Goal: Use online tool/utility: Utilize a website feature to perform a specific function

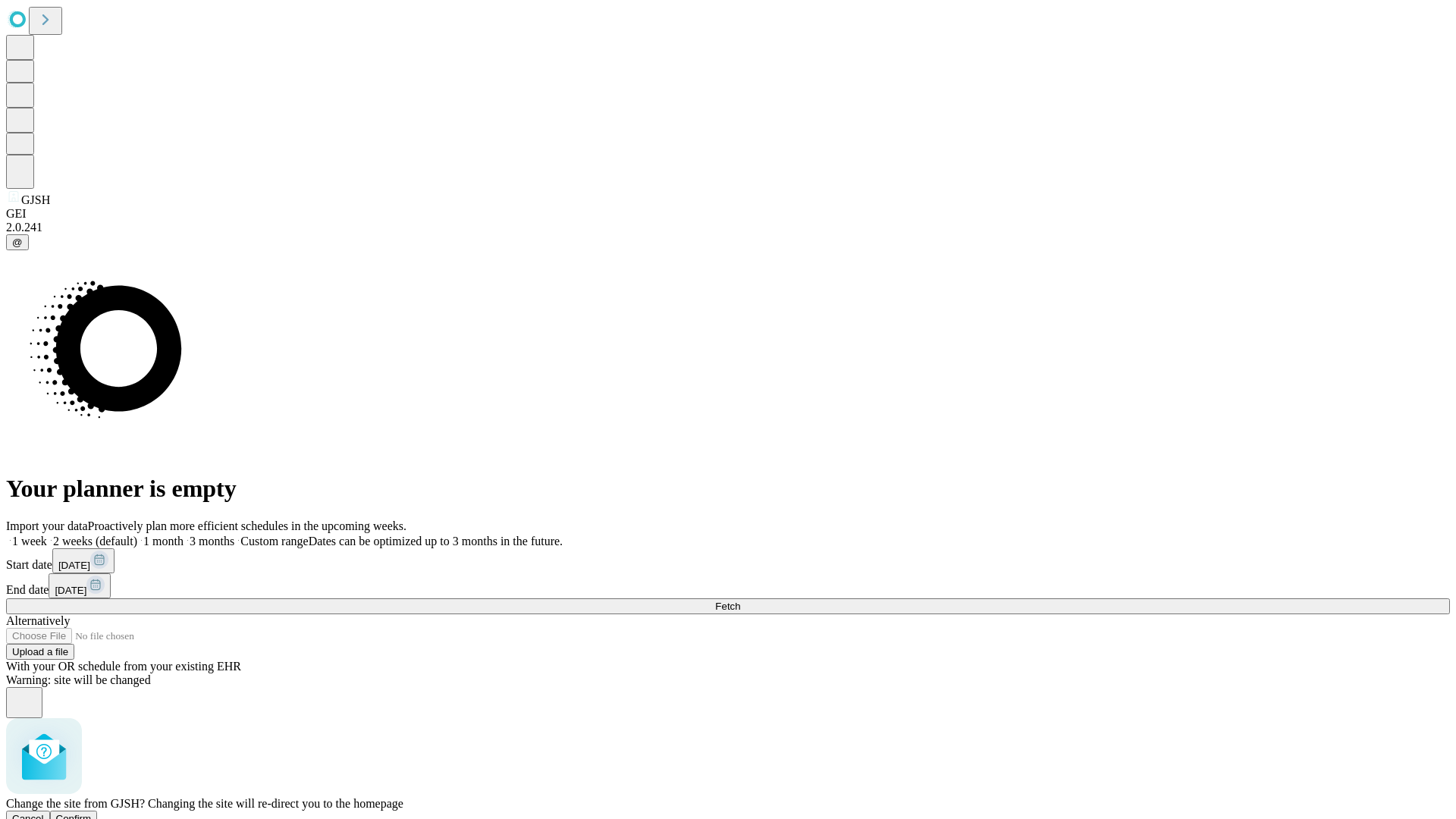
click at [92, 812] on span "Confirm" at bounding box center [73, 818] width 35 height 11
click at [47, 534] on label "1 week" at bounding box center [26, 541] width 41 height 13
click at [740, 600] on span "Fetch" at bounding box center [727, 606] width 25 height 11
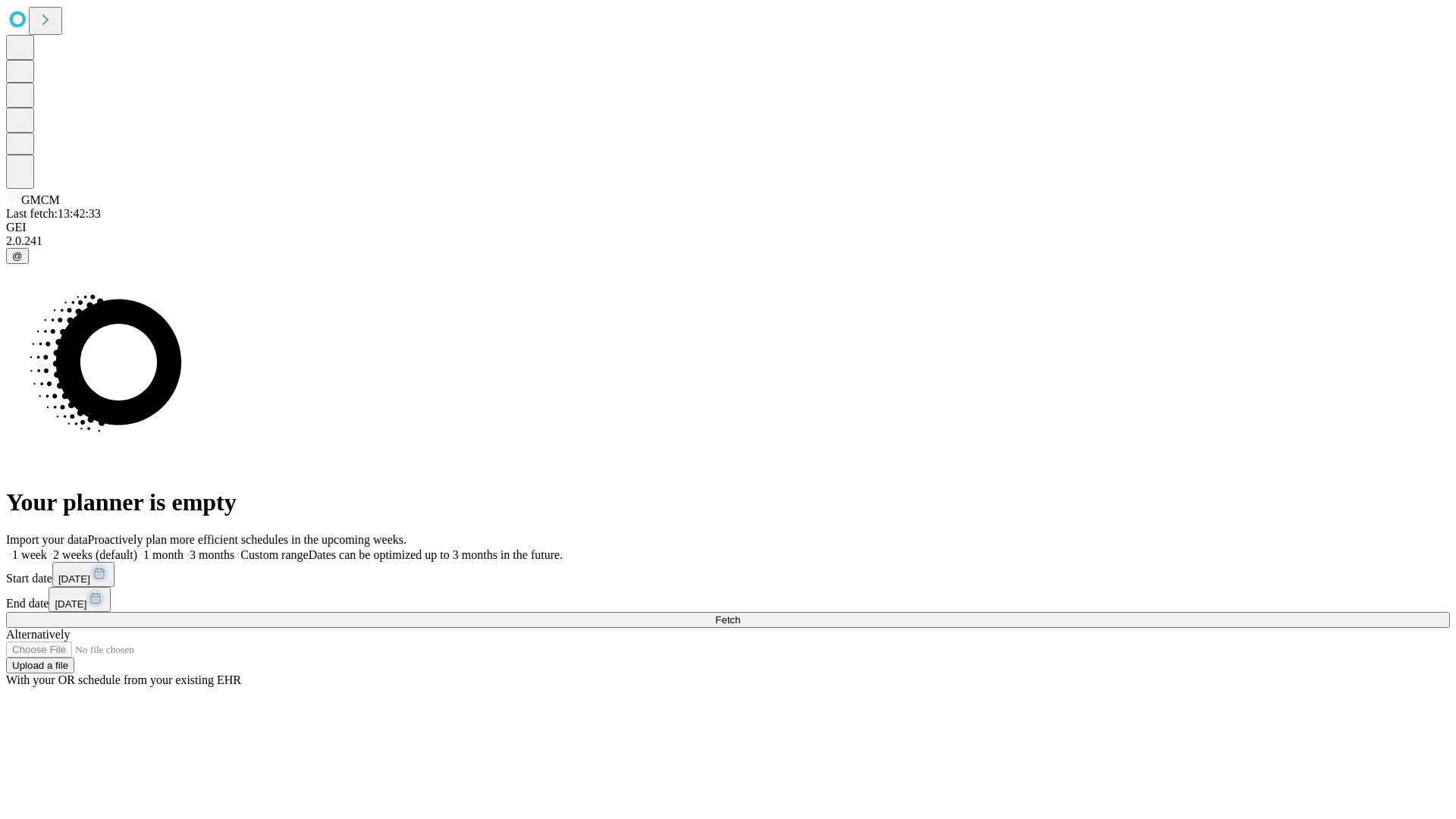
click at [47, 548] on label "1 week" at bounding box center [26, 555] width 41 height 13
click at [740, 614] on span "Fetch" at bounding box center [727, 619] width 25 height 11
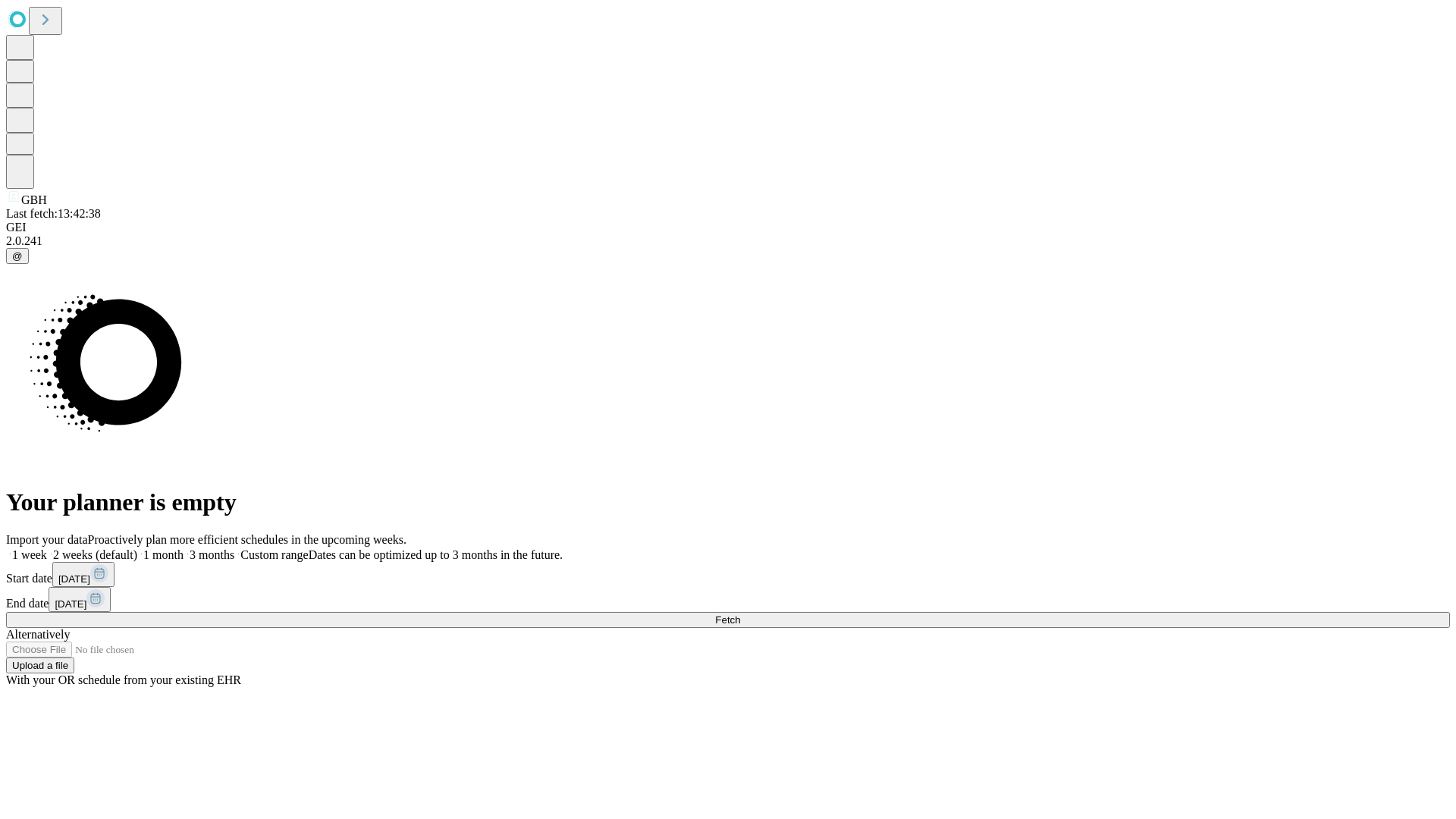
click at [47, 548] on label "1 week" at bounding box center [26, 555] width 41 height 13
click at [740, 614] on span "Fetch" at bounding box center [727, 619] width 25 height 11
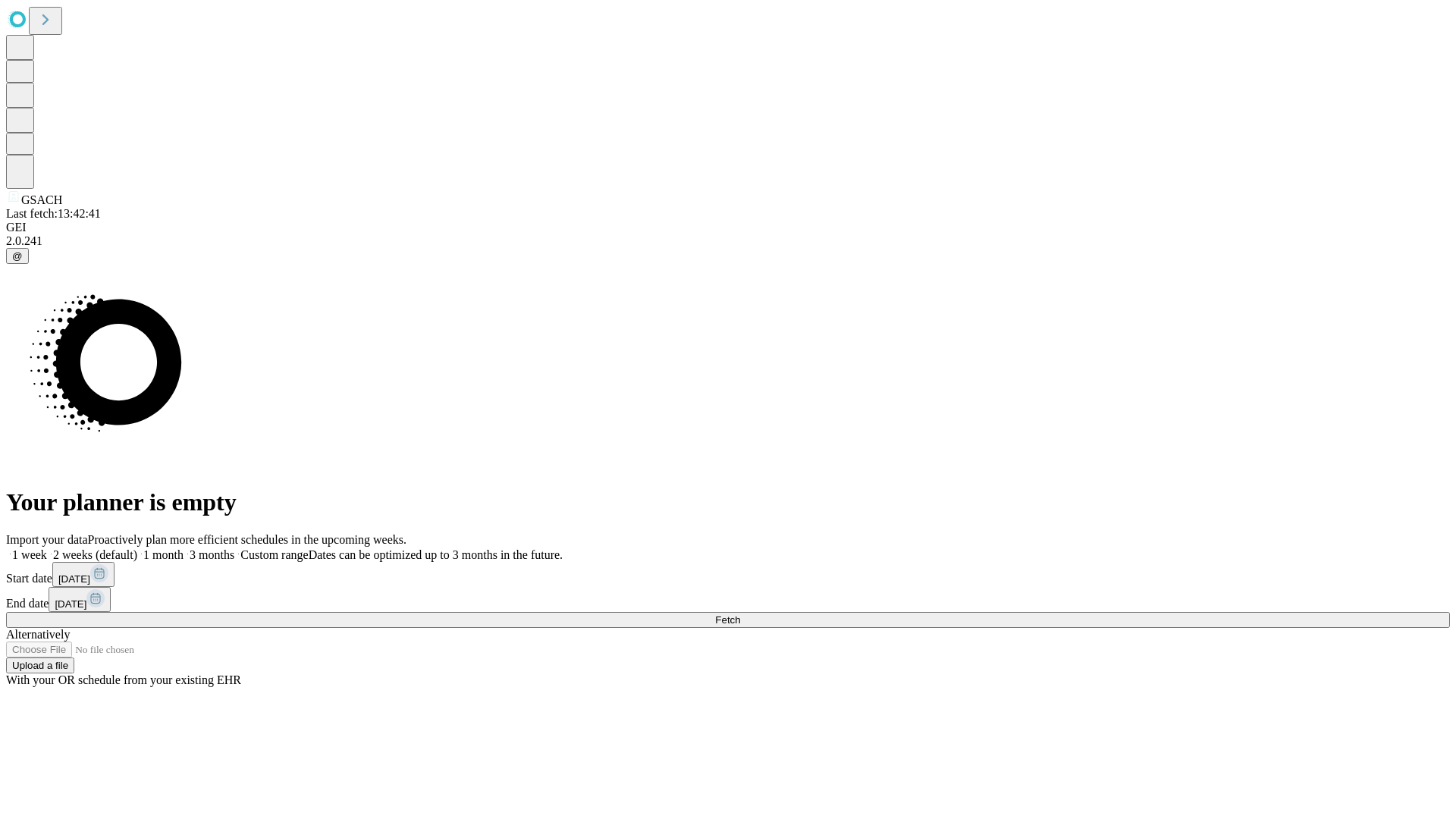
click at [47, 548] on label "1 week" at bounding box center [26, 555] width 41 height 13
click at [740, 614] on span "Fetch" at bounding box center [727, 619] width 25 height 11
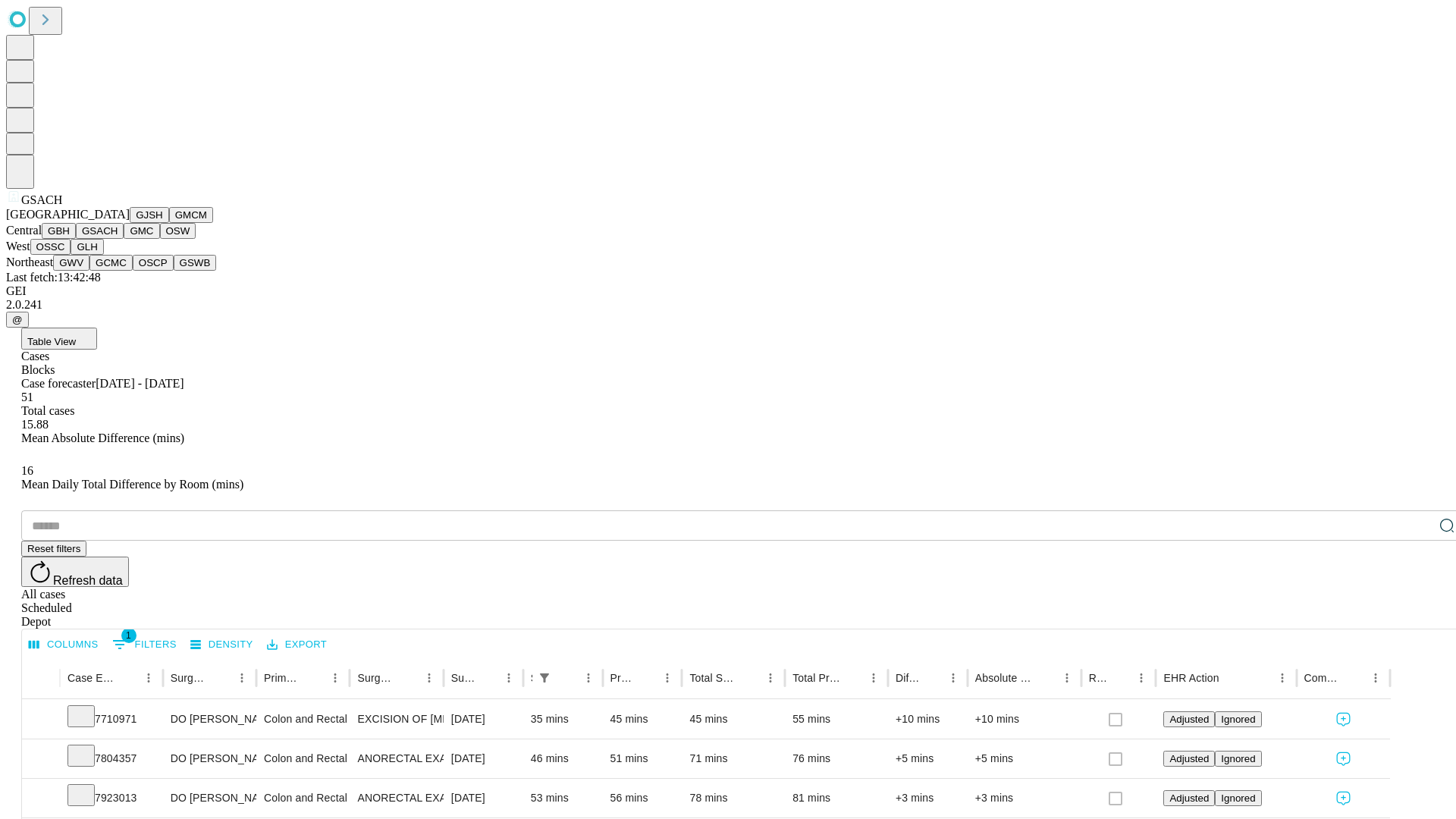
click at [124, 238] on button "GMC" at bounding box center [141, 231] width 35 height 16
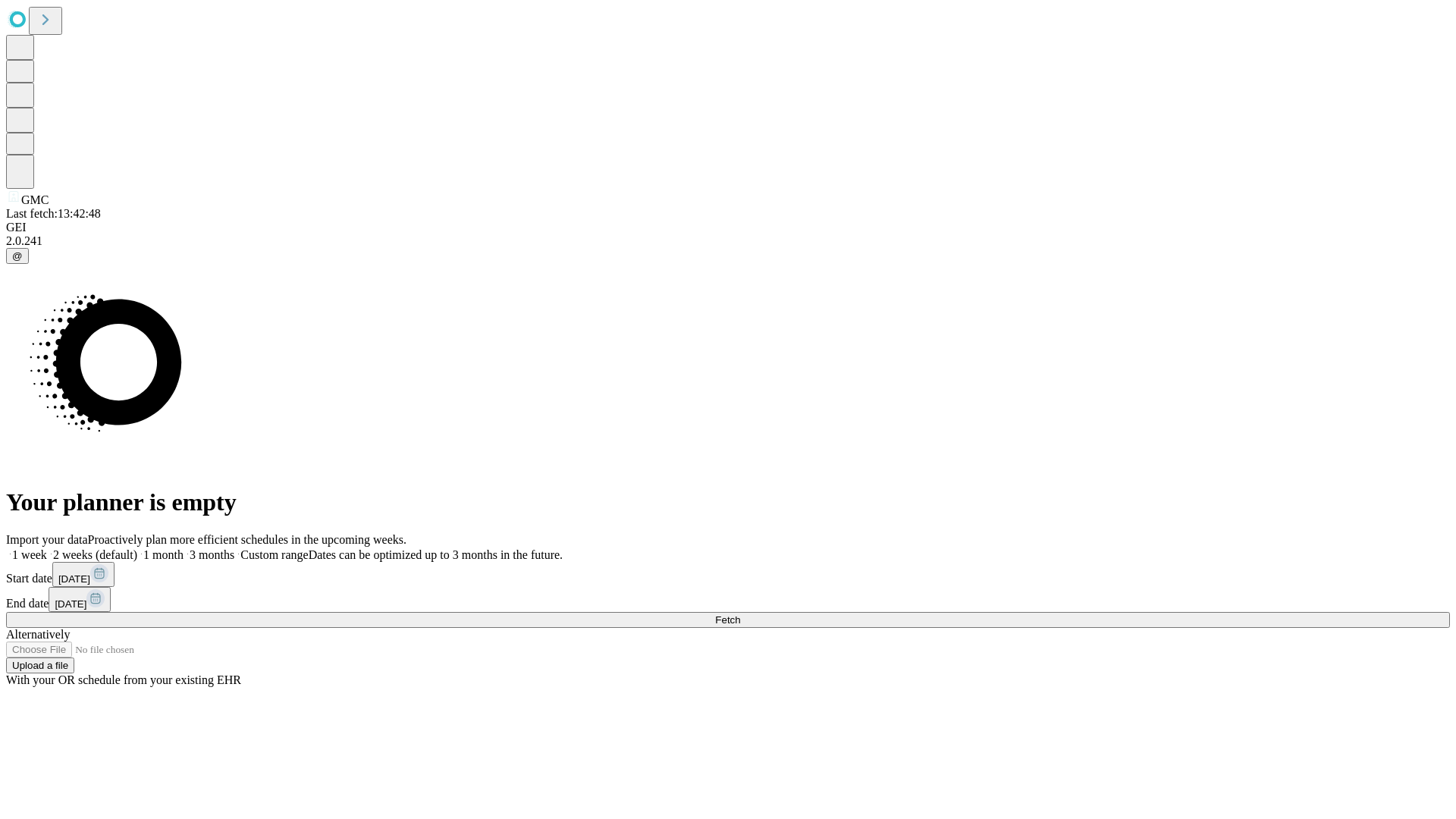
click at [47, 548] on label "1 week" at bounding box center [26, 555] width 41 height 13
click at [740, 614] on span "Fetch" at bounding box center [727, 619] width 25 height 11
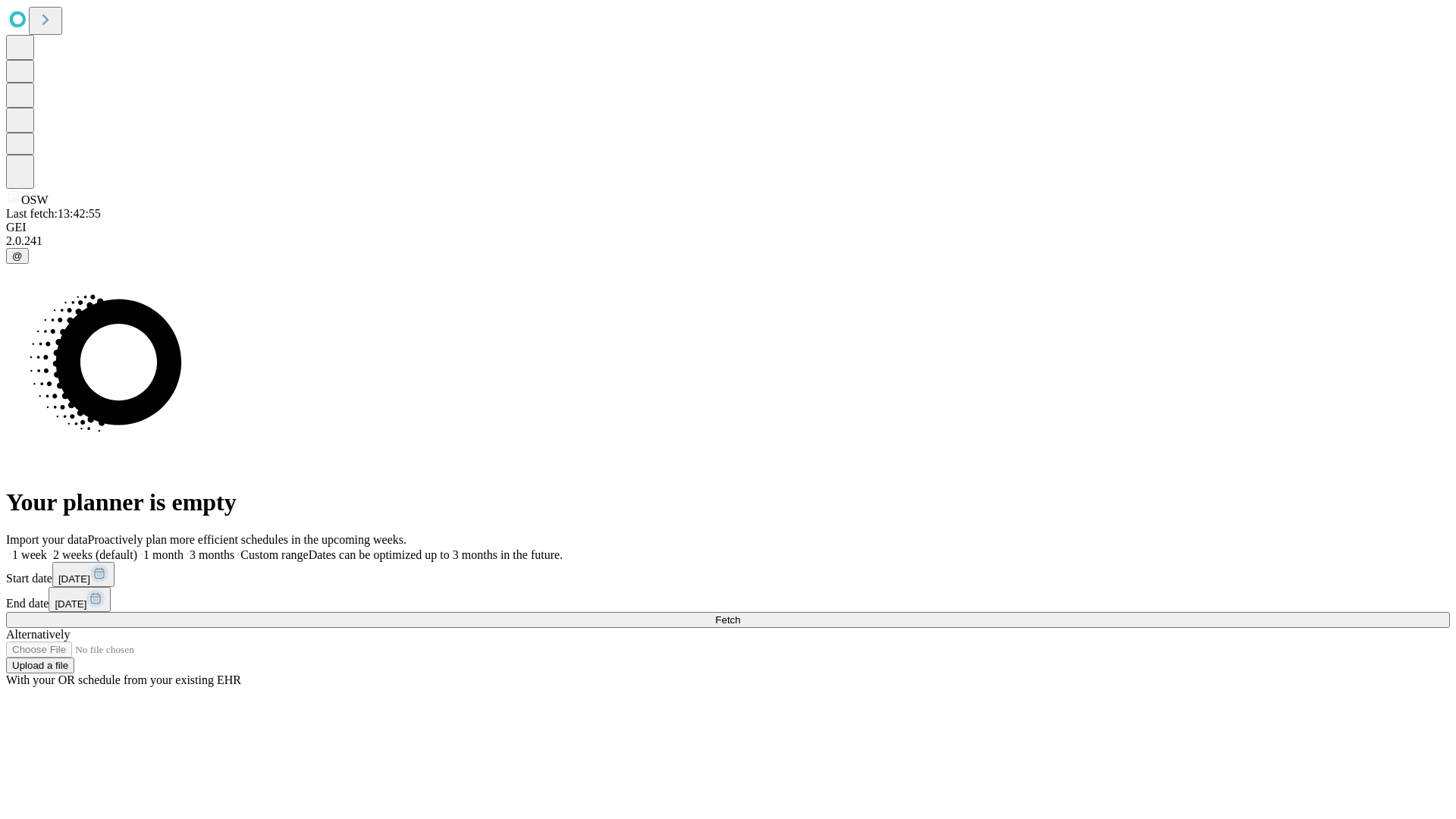
click at [47, 548] on label "1 week" at bounding box center [26, 555] width 41 height 13
click at [740, 614] on span "Fetch" at bounding box center [727, 619] width 25 height 11
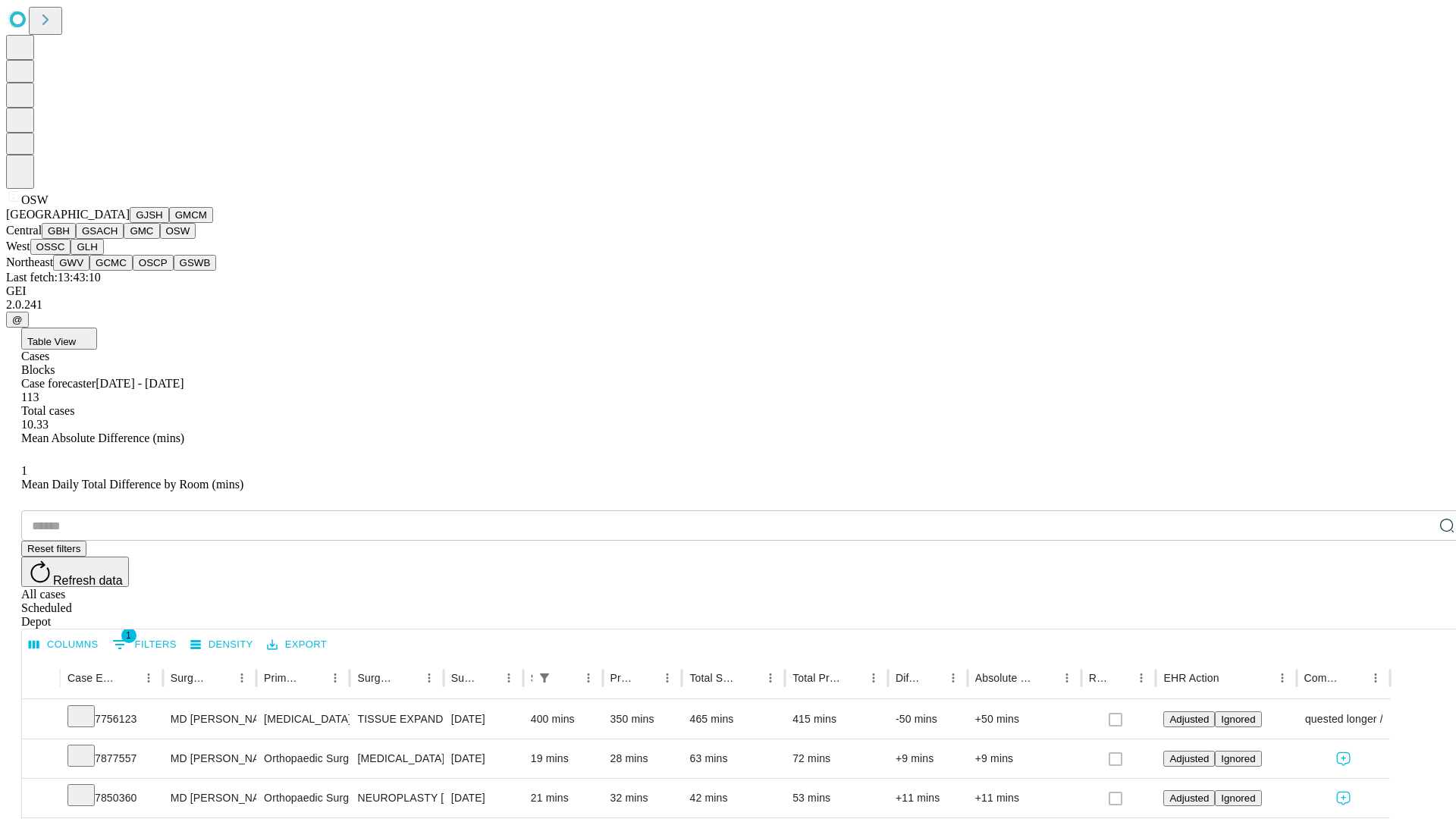
click at [71, 255] on button "OSSC" at bounding box center [50, 246] width 41 height 16
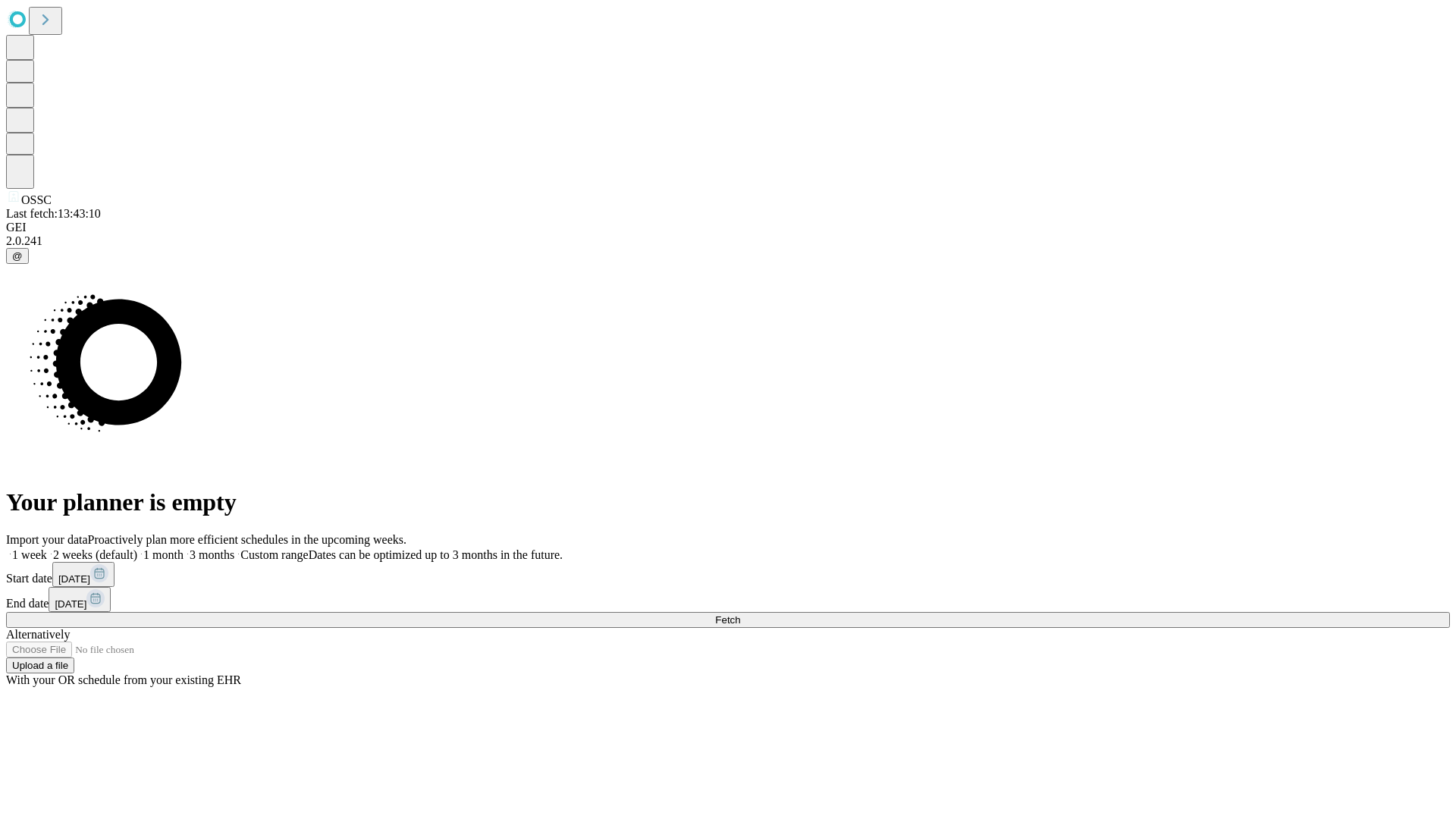
click at [47, 548] on label "1 week" at bounding box center [26, 555] width 41 height 13
click at [740, 614] on span "Fetch" at bounding box center [727, 619] width 25 height 11
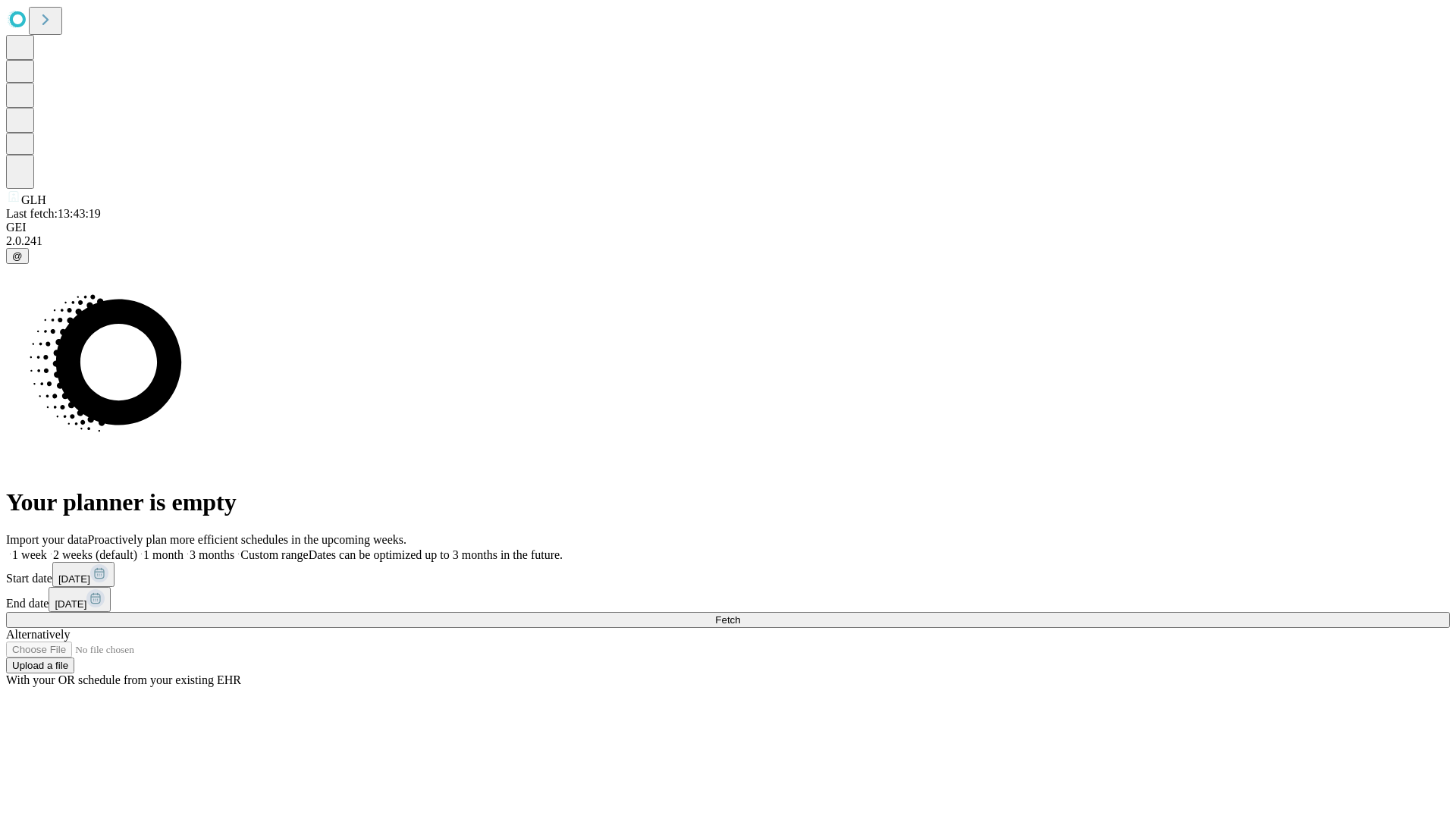
click at [740, 614] on span "Fetch" at bounding box center [727, 619] width 25 height 11
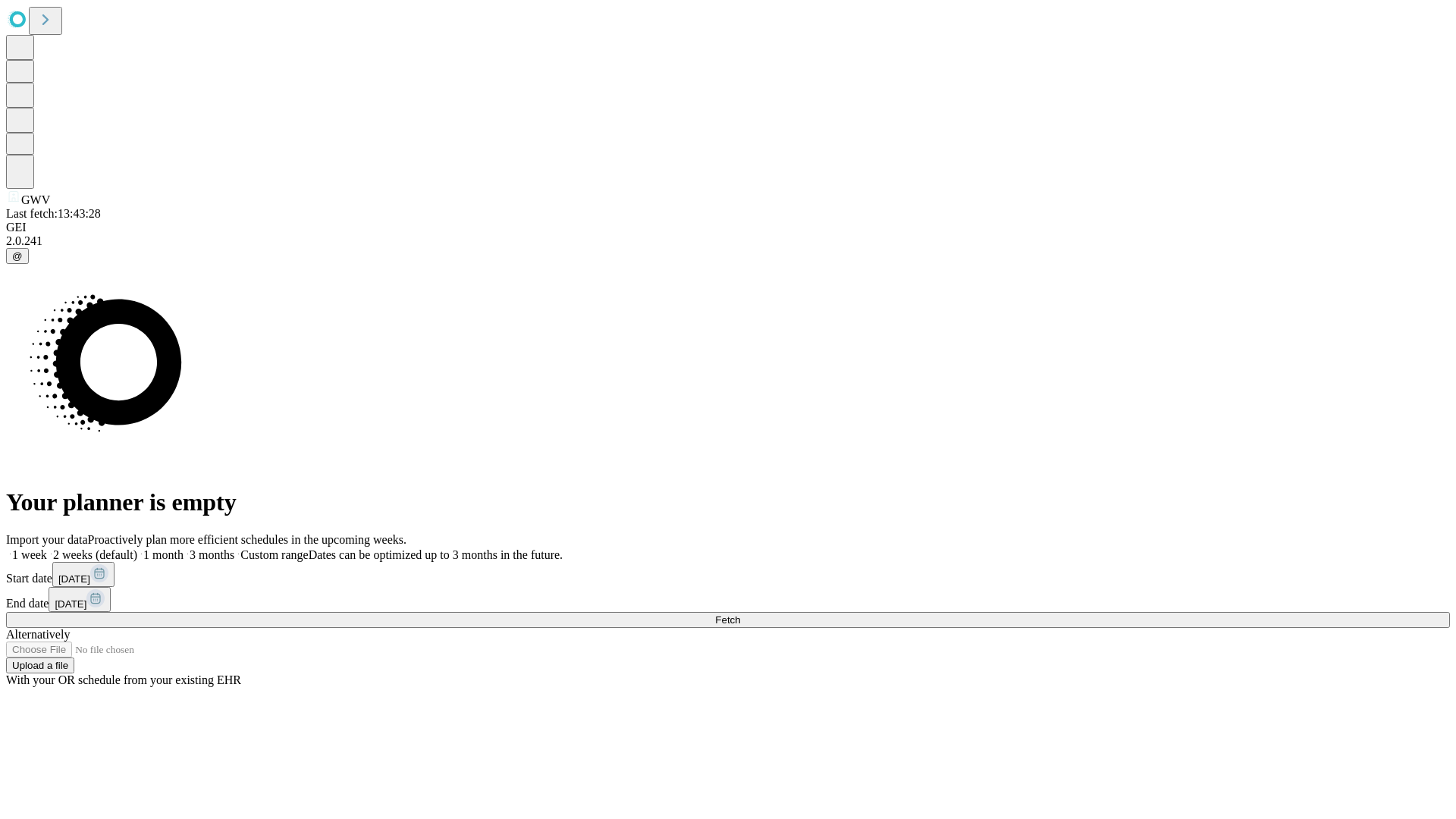
click at [47, 548] on label "1 week" at bounding box center [26, 555] width 41 height 13
click at [740, 614] on span "Fetch" at bounding box center [727, 619] width 25 height 11
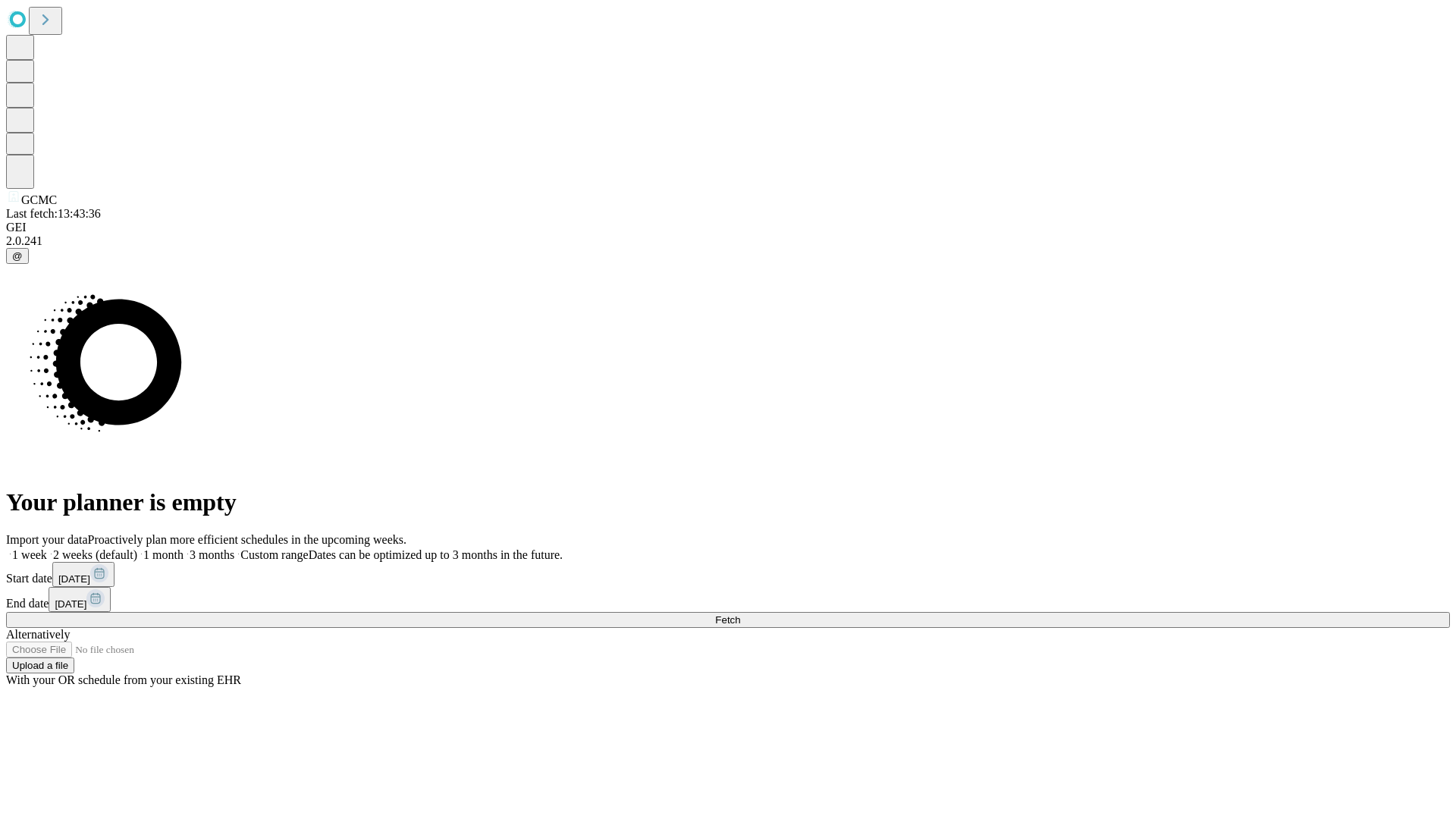
click at [740, 614] on span "Fetch" at bounding box center [727, 619] width 25 height 11
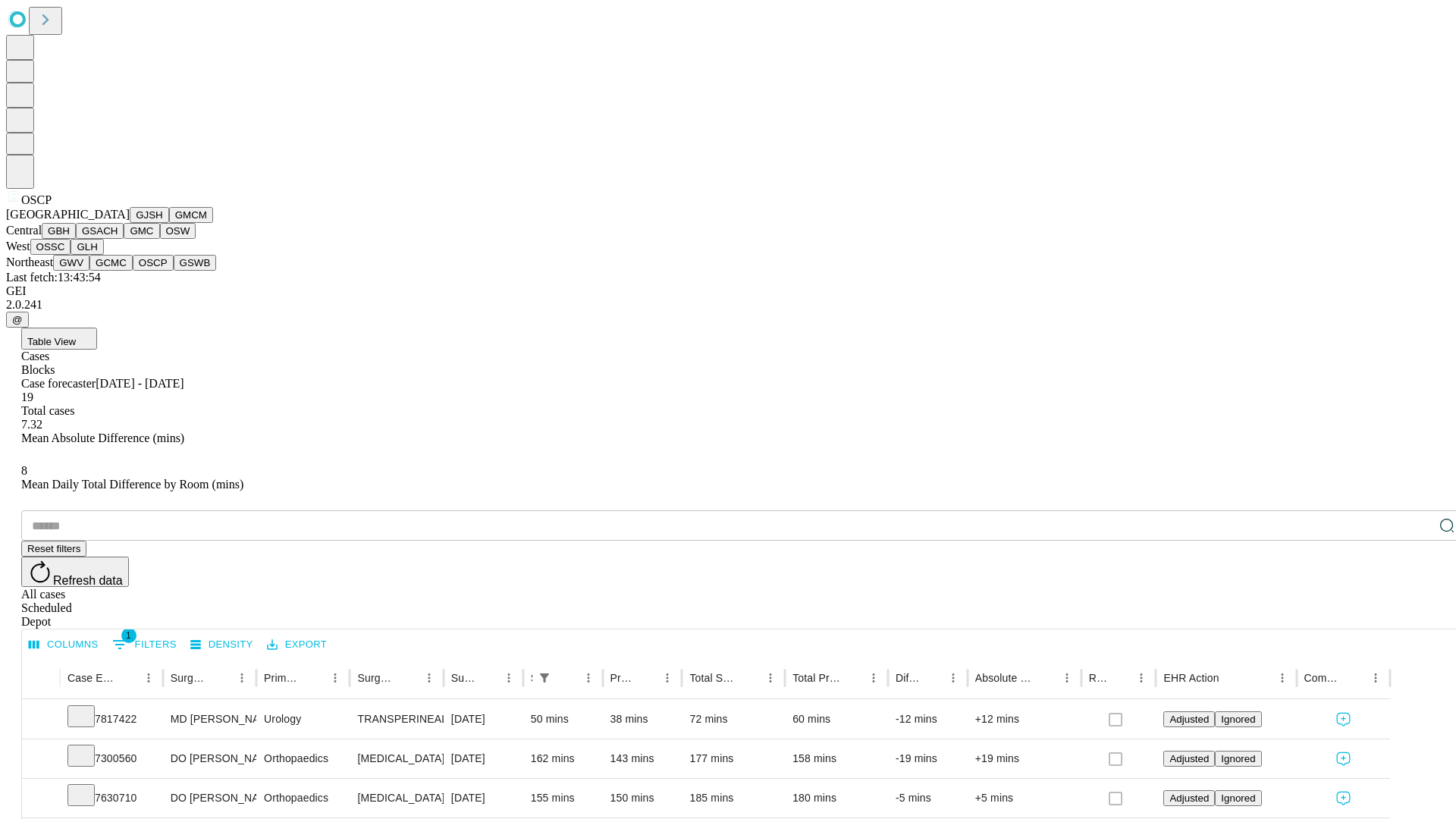
click at [174, 271] on button "GSWB" at bounding box center [195, 262] width 43 height 16
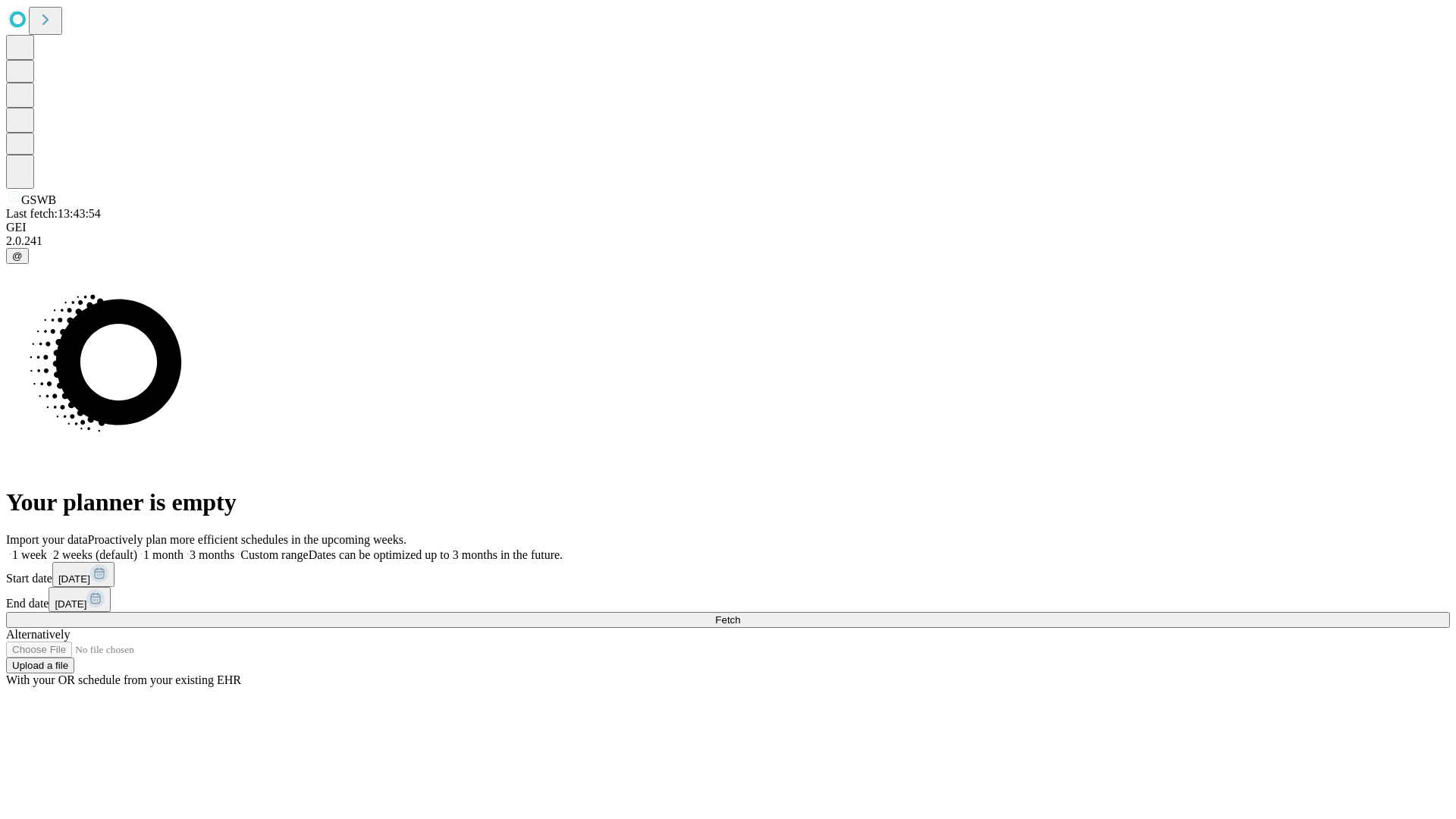
click at [47, 548] on label "1 week" at bounding box center [26, 555] width 41 height 13
click at [740, 614] on span "Fetch" at bounding box center [727, 619] width 25 height 11
